Goal: Task Accomplishment & Management: Manage account settings

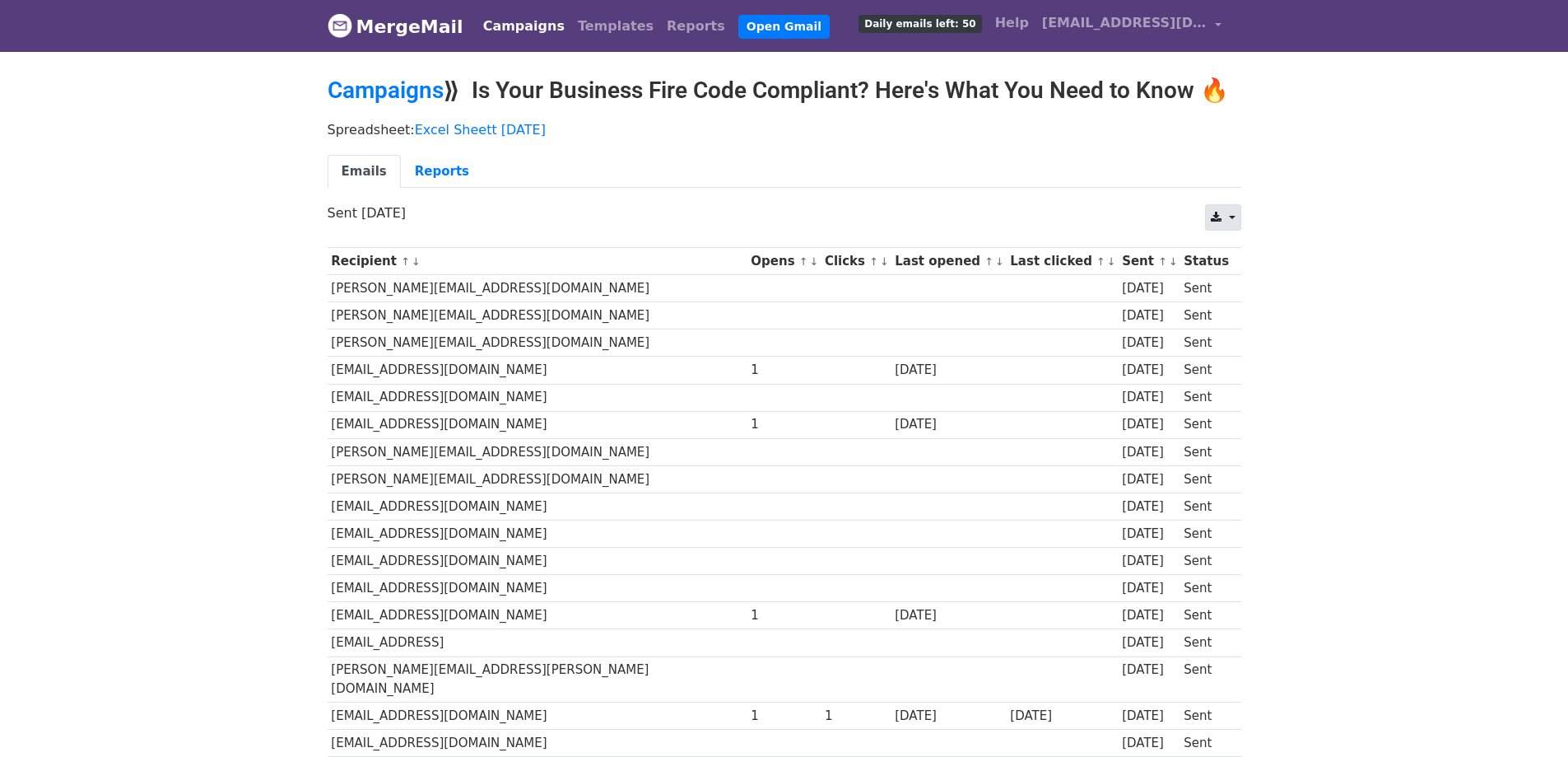
click at [1229, 216] on link at bounding box center [1222, 217] width 36 height 26
click at [1251, 259] on link "CSV" at bounding box center [1242, 255] width 74 height 26
click at [130, 216] on body "MergeMail Campaigns Templates Reports Open Gmail Daily emails left: 50 Help rya…" at bounding box center [784, 713] width 1568 height 1427
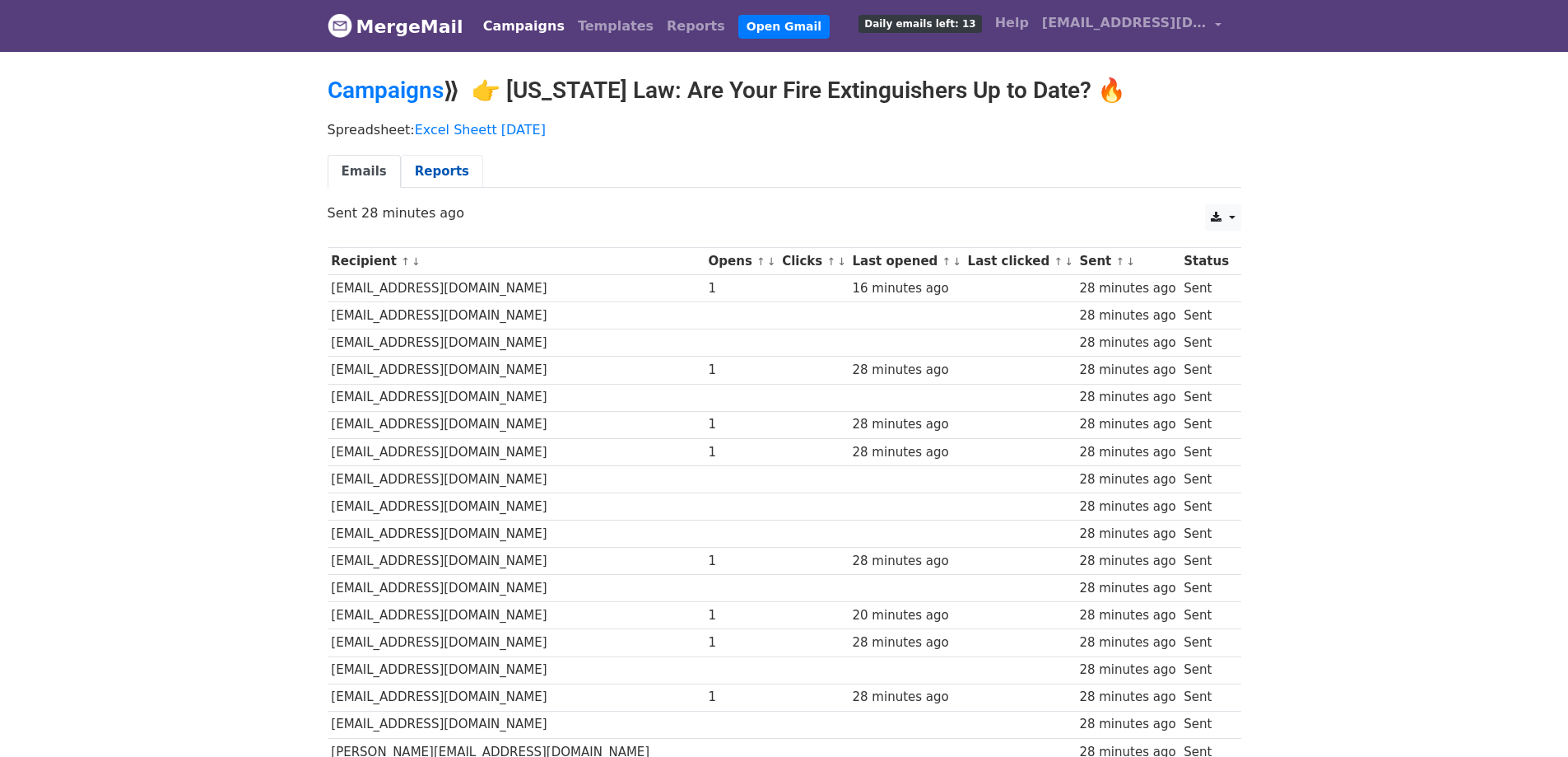
click at [430, 167] on link "Reports" at bounding box center [442, 171] width 83 height 34
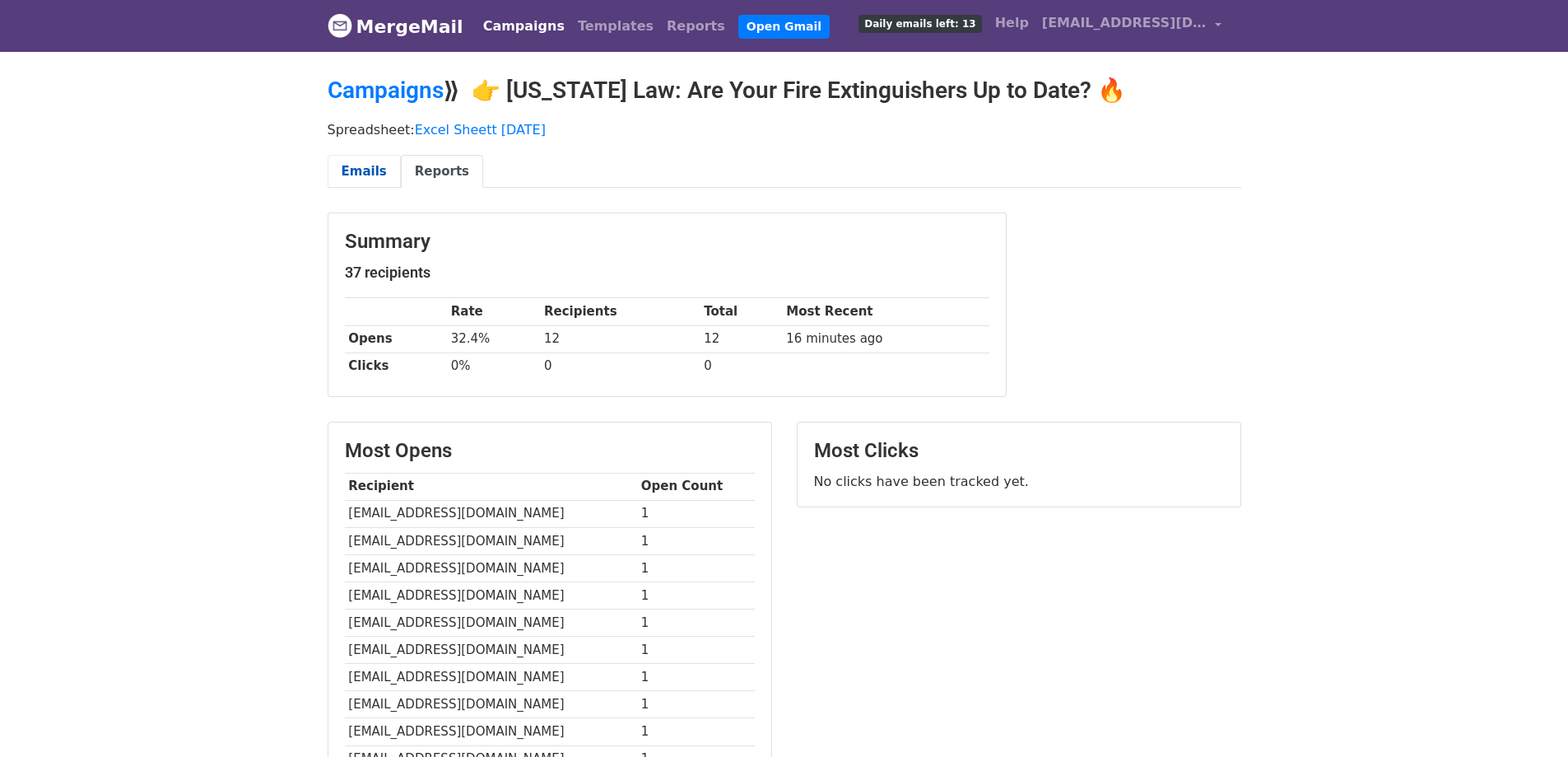
click at [384, 170] on link "Emails" at bounding box center [364, 171] width 73 height 34
